Goal: Participate in discussion: Engage in conversation with other users on a specific topic

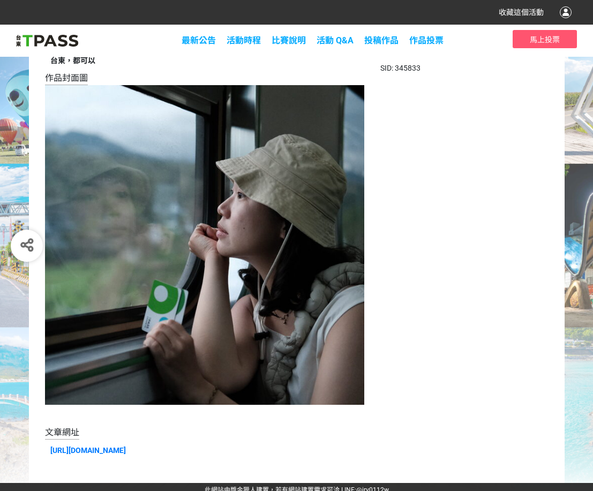
scroll to position [123, 0]
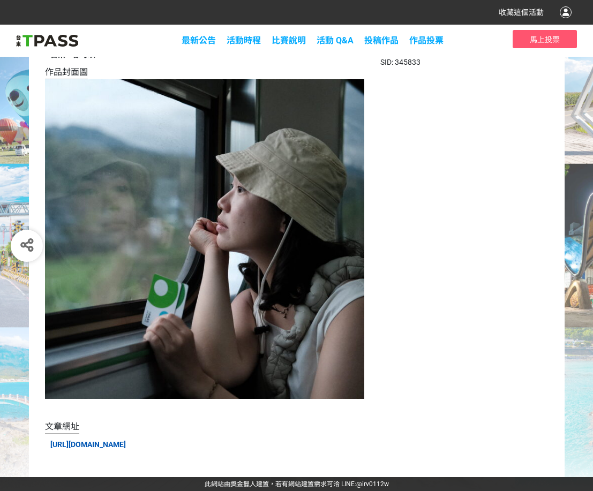
click at [126, 442] on link "[URL][DOMAIN_NAME]" at bounding box center [88, 445] width 76 height 9
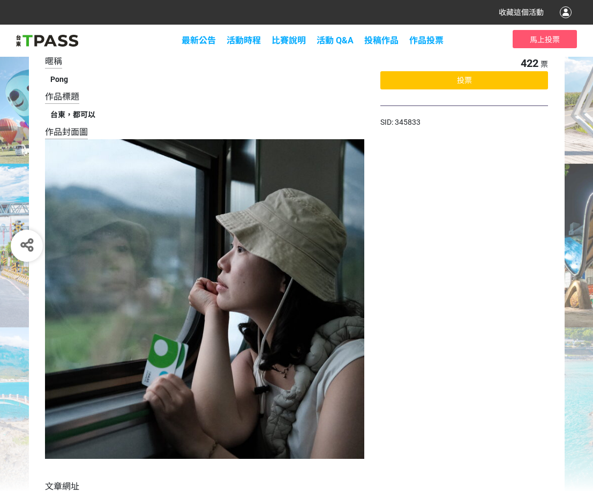
scroll to position [0, 0]
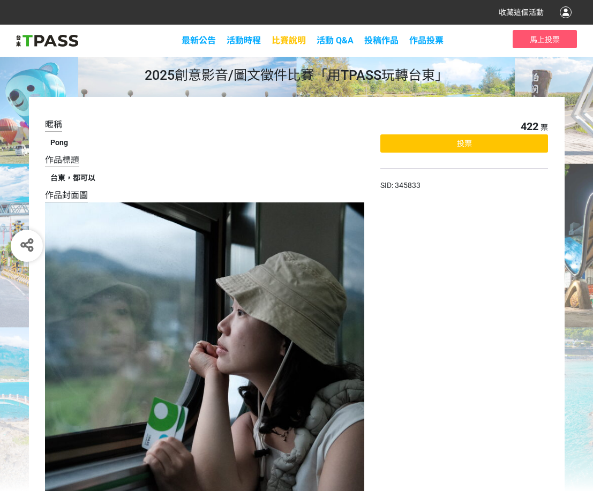
click at [287, 37] on span "比賽說明" at bounding box center [289, 40] width 34 height 10
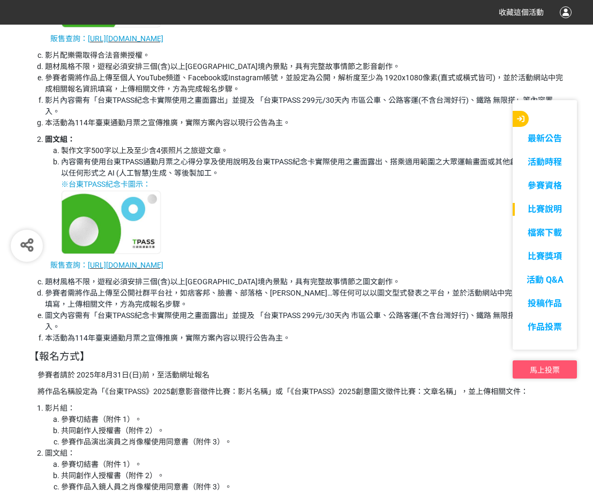
scroll to position [1578, 0]
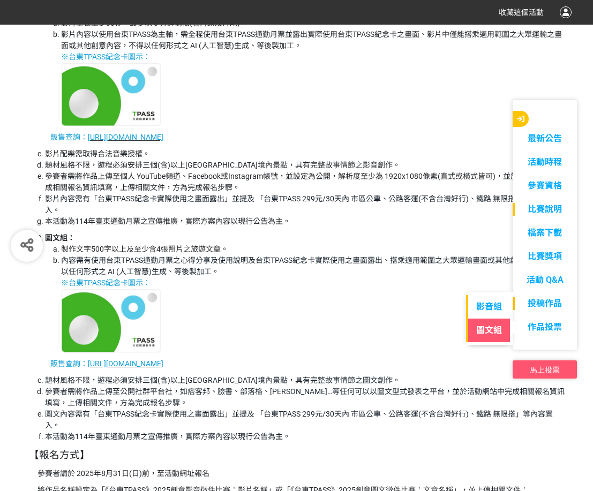
click at [490, 336] on link "圖文組" at bounding box center [489, 331] width 46 height 24
select select "185230:185473"
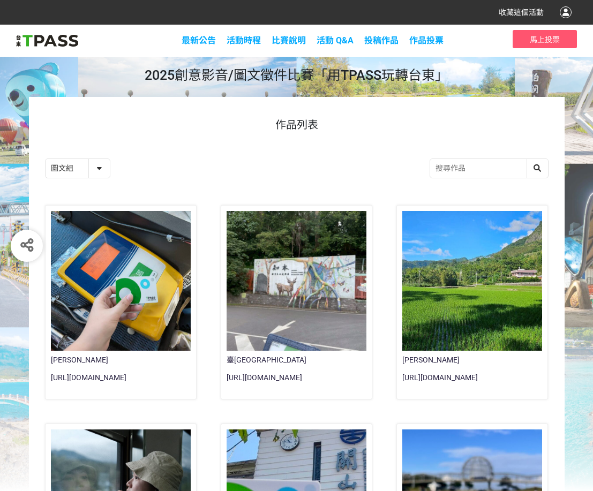
click at [129, 235] on div at bounding box center [121, 281] width 140 height 140
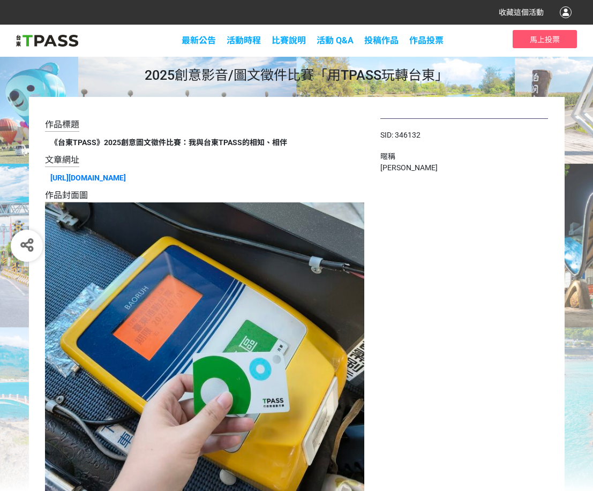
select select "185230:185473"
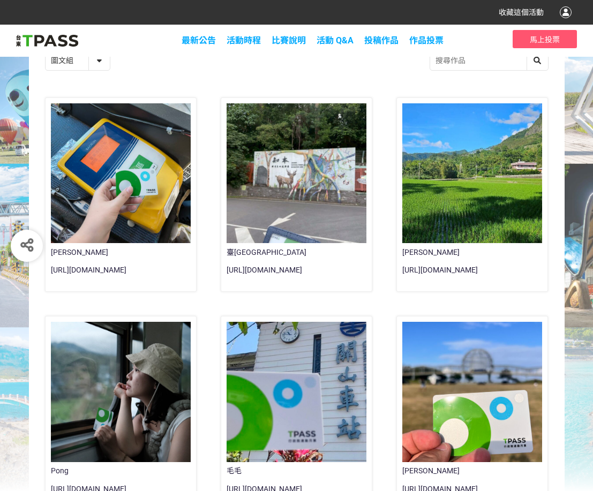
scroll to position [268, 0]
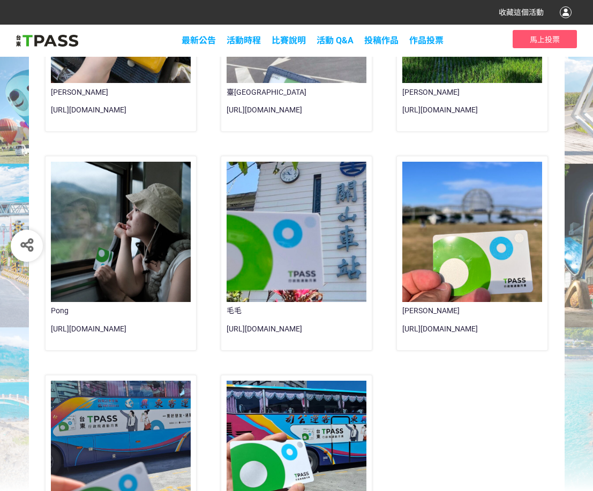
click at [137, 267] on div at bounding box center [121, 232] width 140 height 140
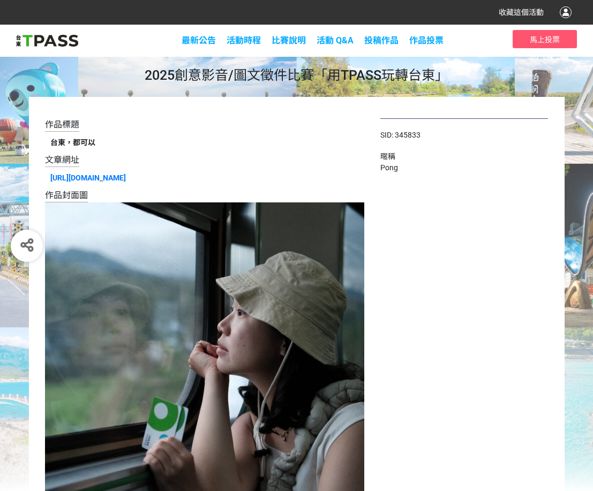
select select "185230:185473"
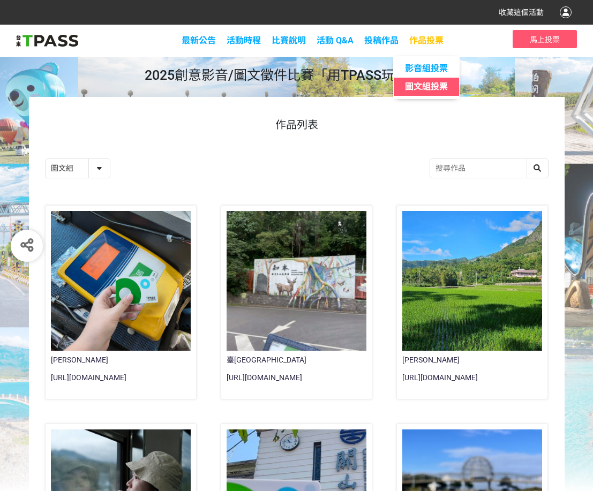
click at [434, 88] on span "圖文組投票" at bounding box center [426, 86] width 43 height 10
select select "13139"
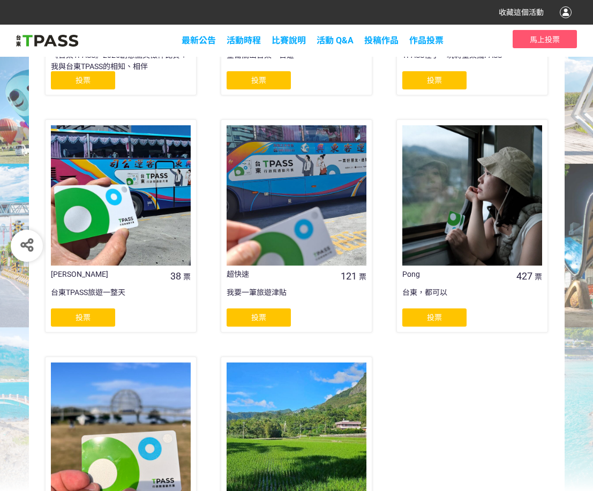
scroll to position [482, 0]
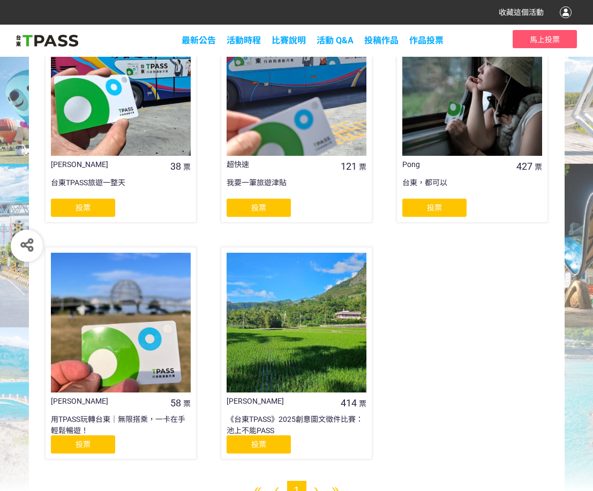
click at [295, 313] on div at bounding box center [297, 323] width 140 height 140
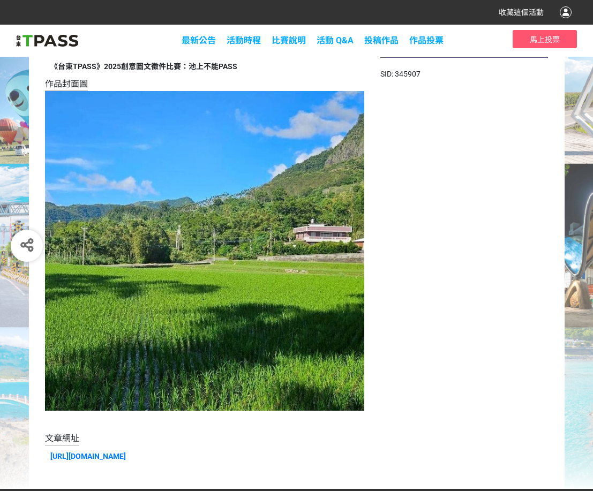
scroll to position [123, 0]
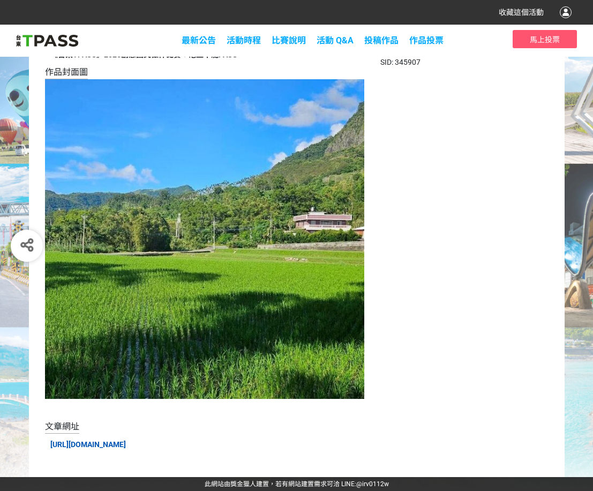
click at [126, 445] on link "[URL][DOMAIN_NAME]" at bounding box center [88, 445] width 76 height 9
select select "13139"
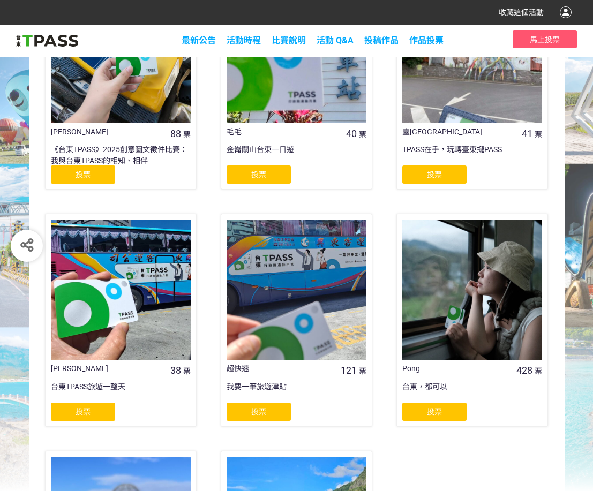
scroll to position [313, 0]
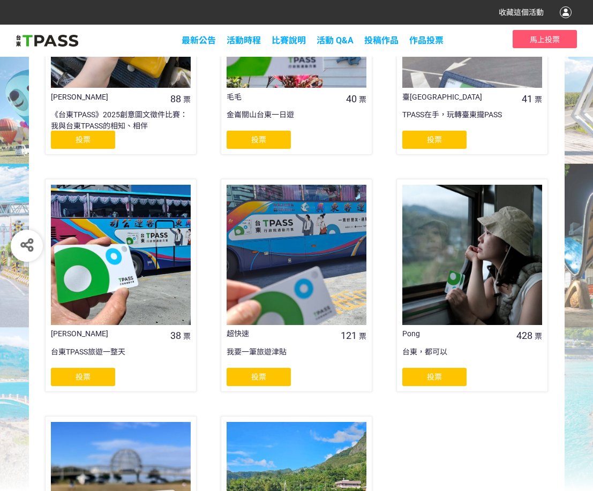
click at [309, 228] on div at bounding box center [297, 255] width 140 height 140
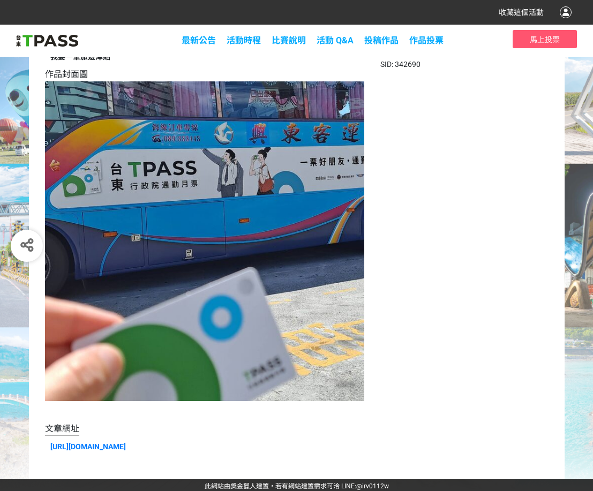
scroll to position [123, 0]
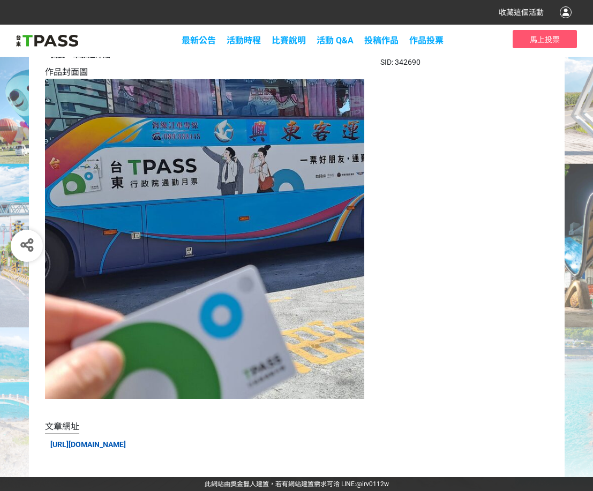
click at [126, 441] on link "[URL][DOMAIN_NAME]" at bounding box center [88, 445] width 76 height 9
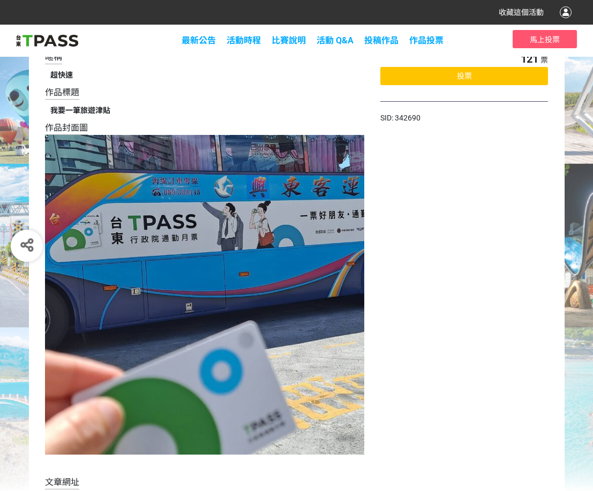
scroll to position [0, 0]
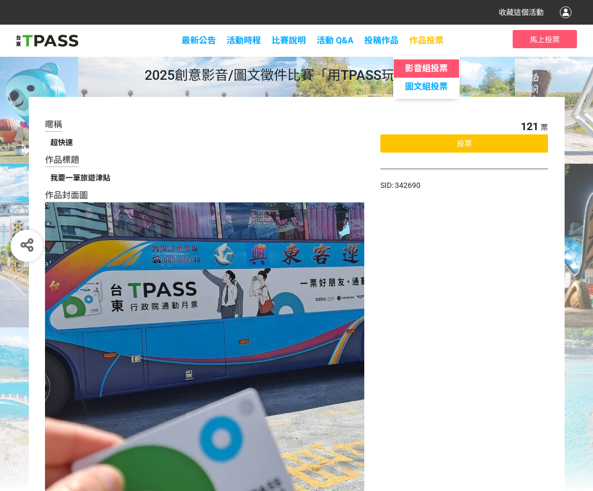
click at [427, 64] on span "影音組投票" at bounding box center [426, 68] width 43 height 10
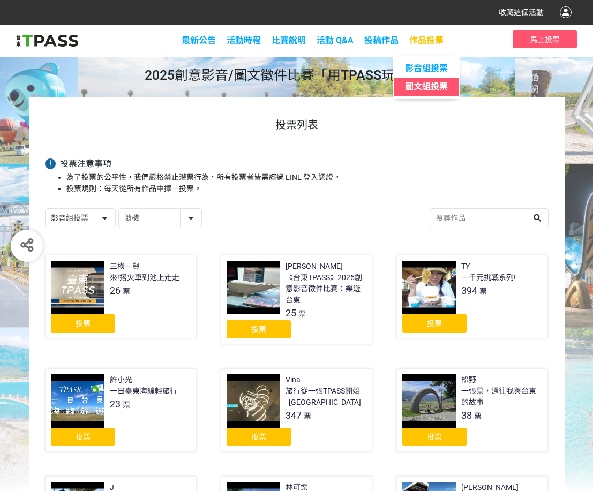
click at [431, 83] on span "圖文組投票" at bounding box center [426, 86] width 43 height 10
select select "13139"
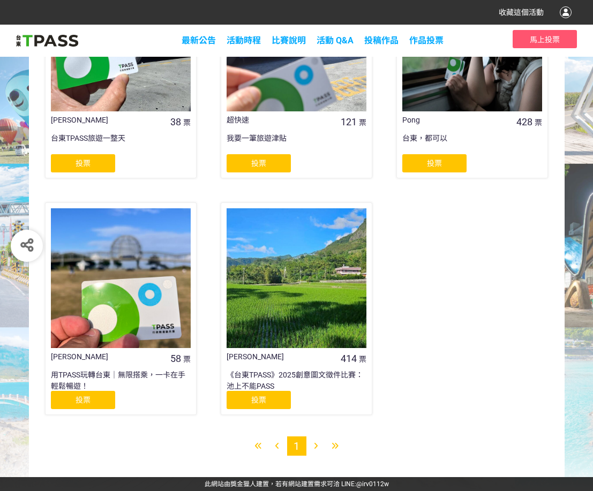
scroll to position [527, 0]
click at [317, 449] on icon at bounding box center [316, 447] width 4 height 8
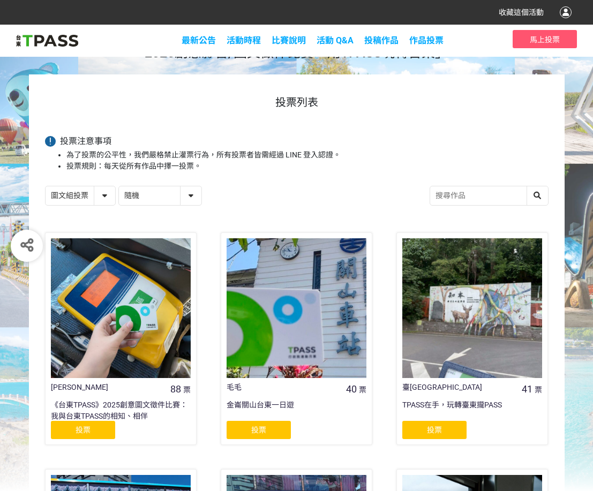
scroll to position [0, 0]
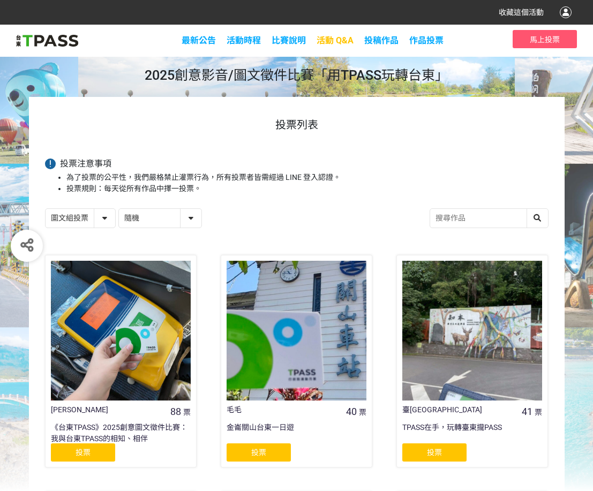
click at [331, 43] on span "活動 Q&A" at bounding box center [335, 40] width 37 height 10
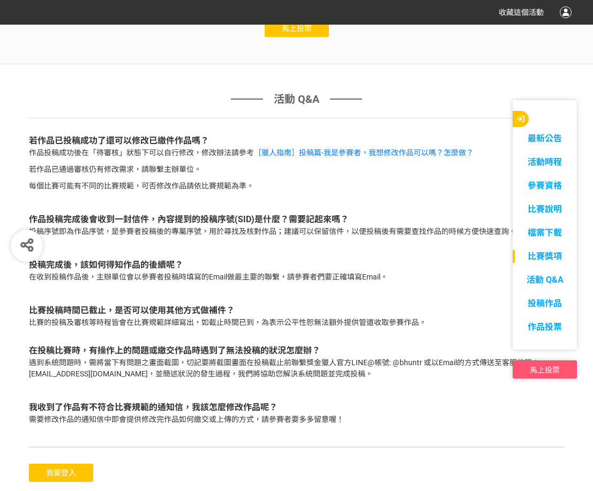
scroll to position [3185, 0]
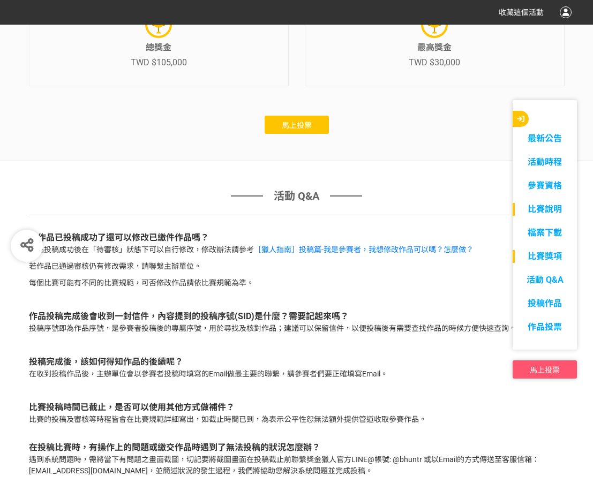
click at [545, 214] on link "比賽說明" at bounding box center [545, 209] width 64 height 13
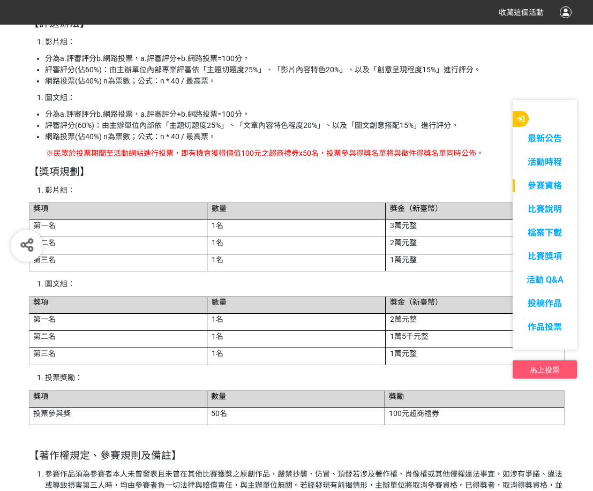
scroll to position [2229, 0]
